Goal: Consume media (video, audio)

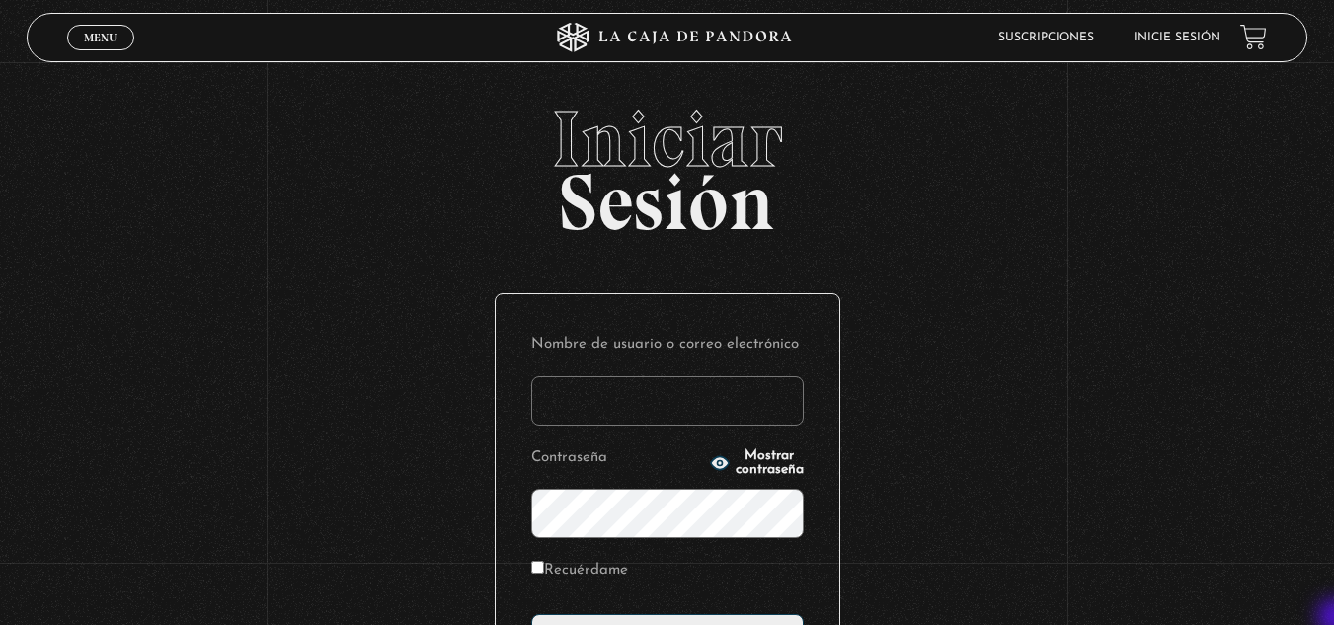
type input "[EMAIL_ADDRESS][DOMAIN_NAME]"
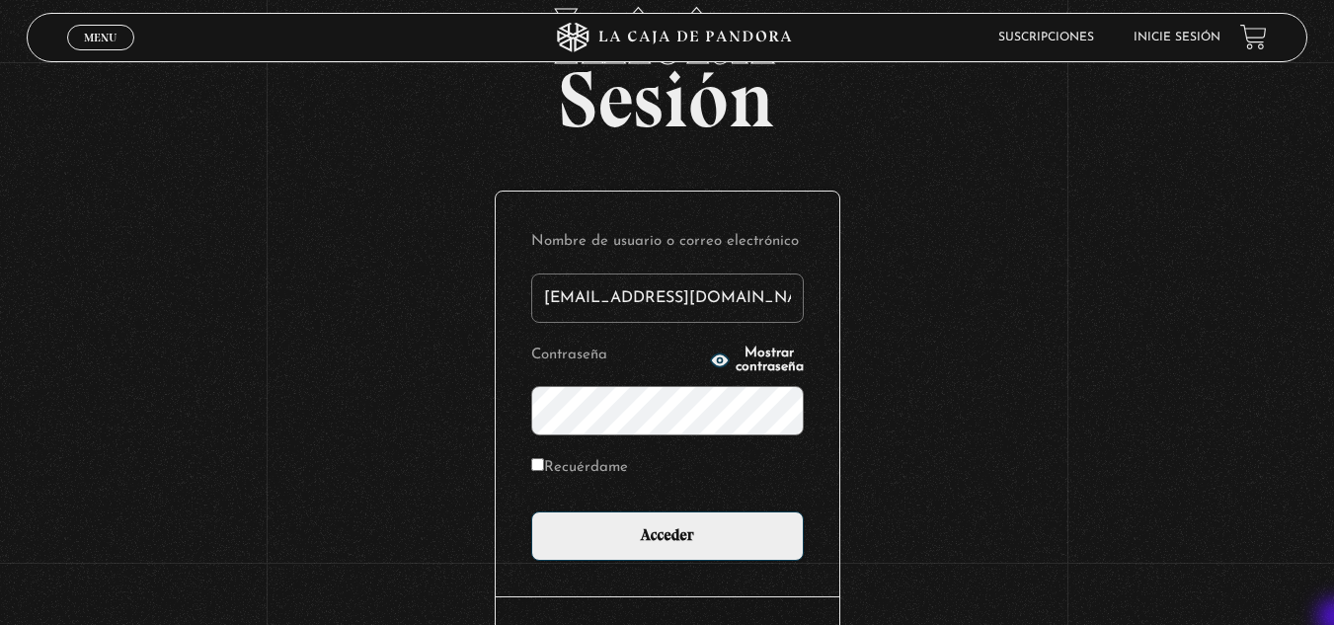
scroll to position [158, 0]
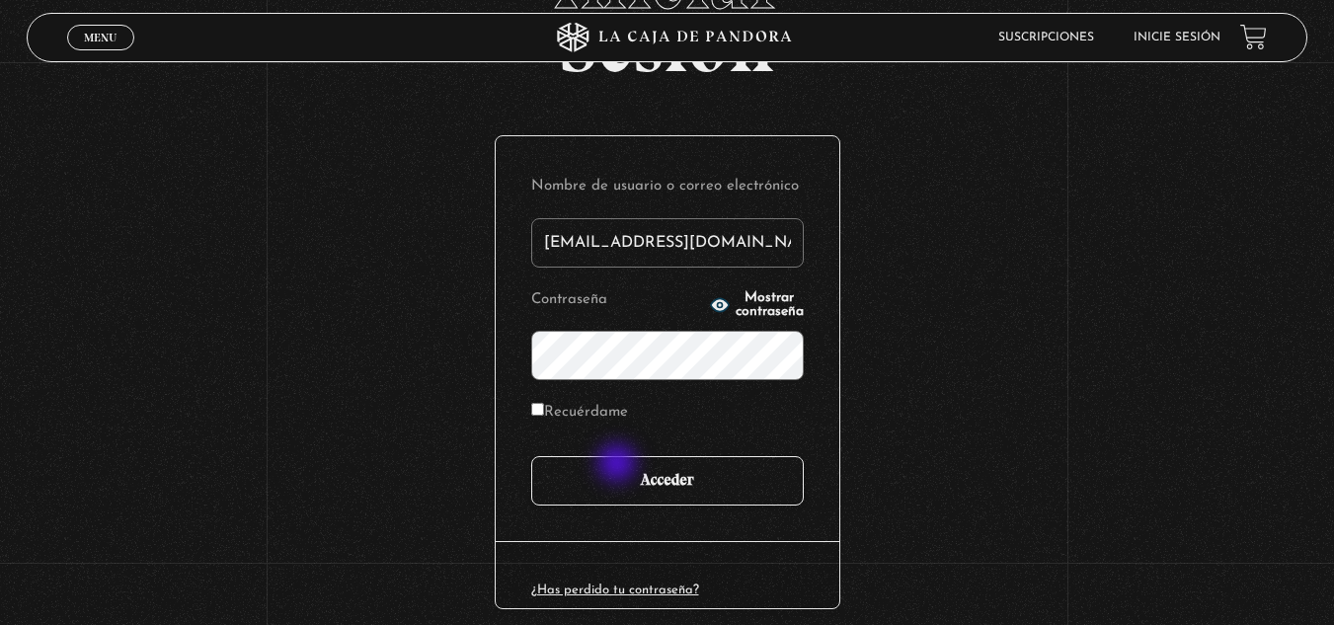
click at [619, 465] on input "Acceder" at bounding box center [667, 480] width 273 height 49
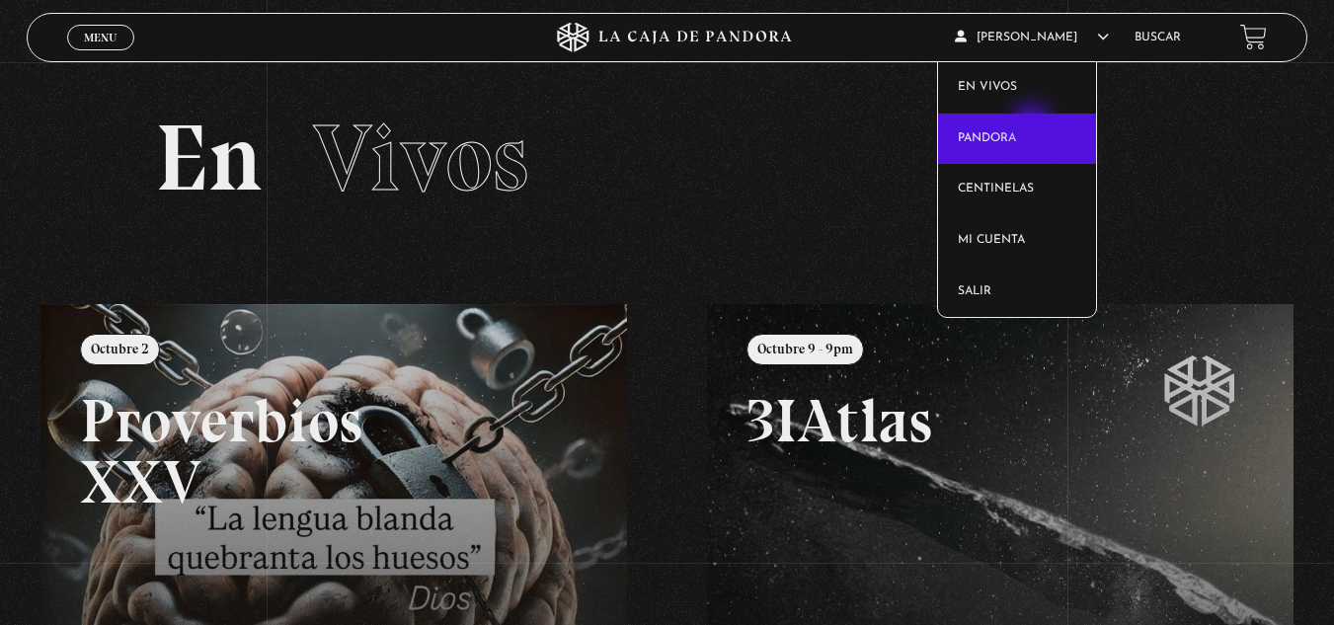
click at [1034, 125] on link "Pandora" at bounding box center [1017, 139] width 158 height 51
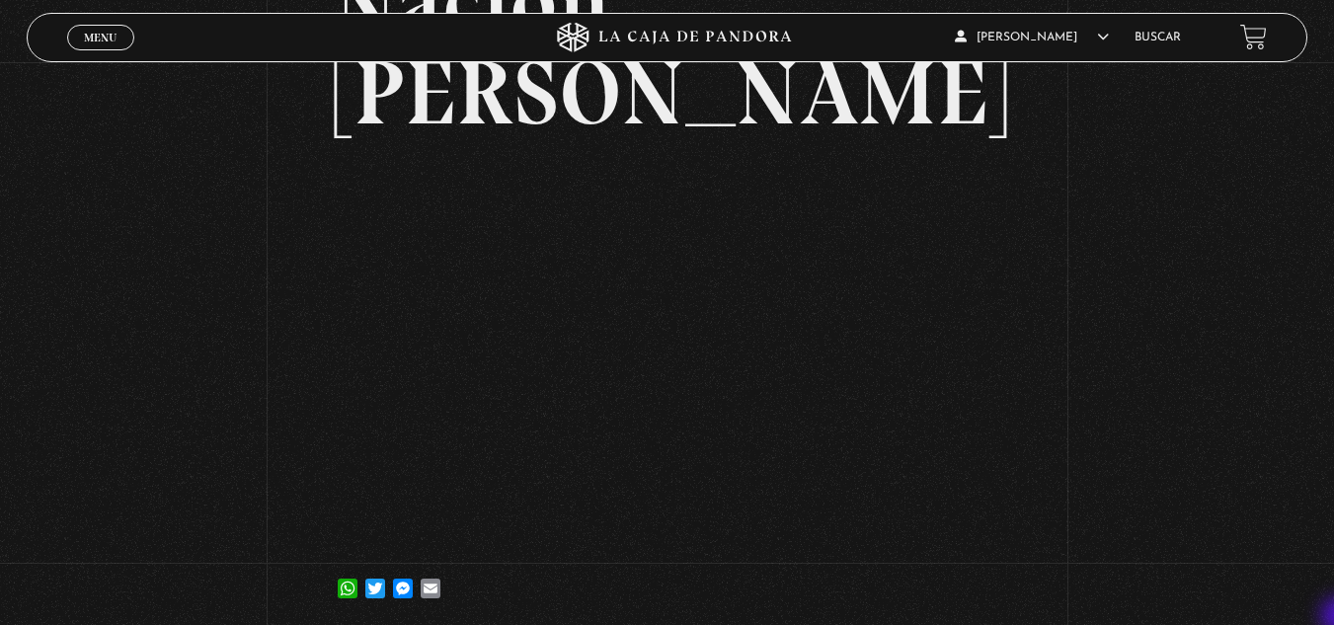
scroll to position [316, 0]
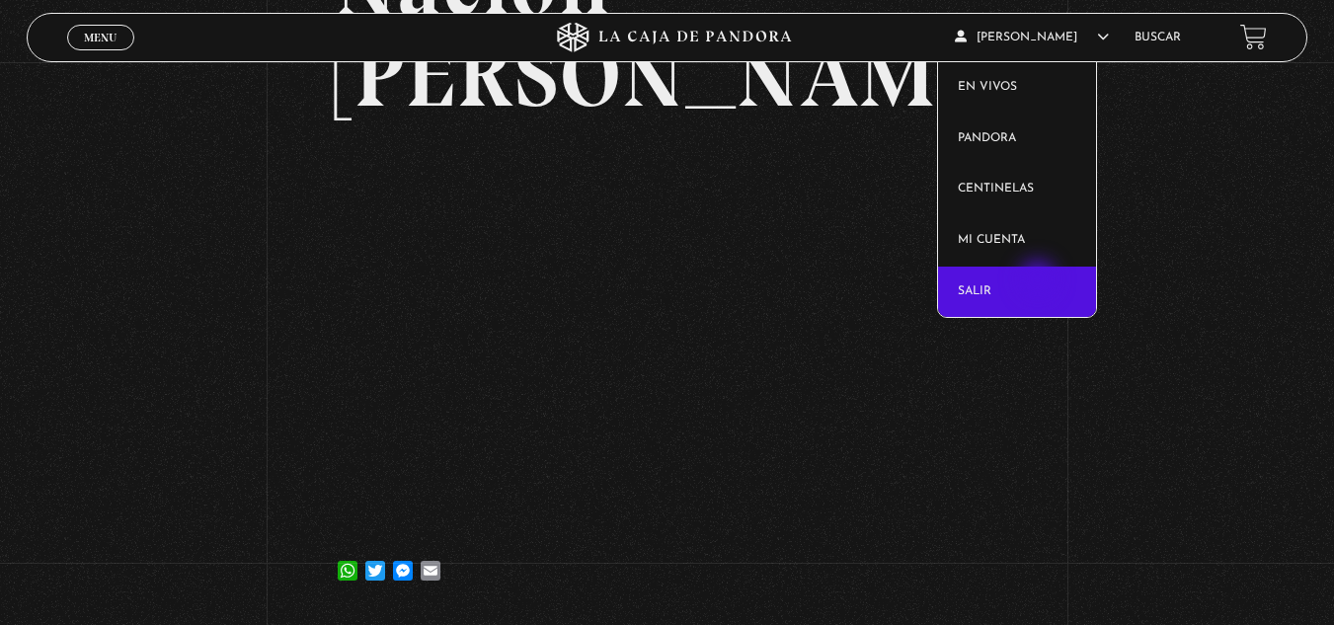
click at [1040, 281] on link "Salir" at bounding box center [1017, 292] width 158 height 51
